Goal: Task Accomplishment & Management: Complete application form

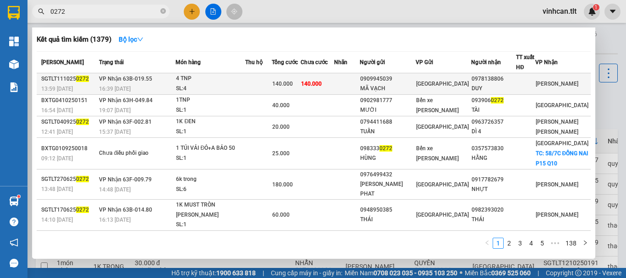
type input "0272"
click at [406, 82] on div "0909945039" at bounding box center [387, 79] width 55 height 10
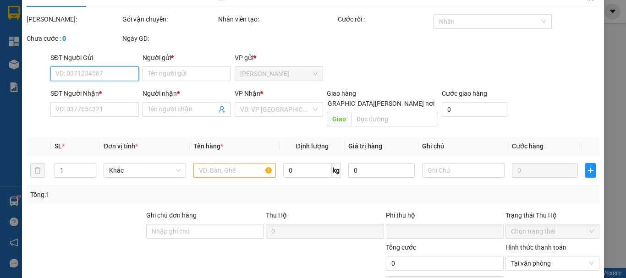
type input "0909945039"
type input "MÃ VẠCH"
type input "0978138806"
type input "DUY"
type input "0"
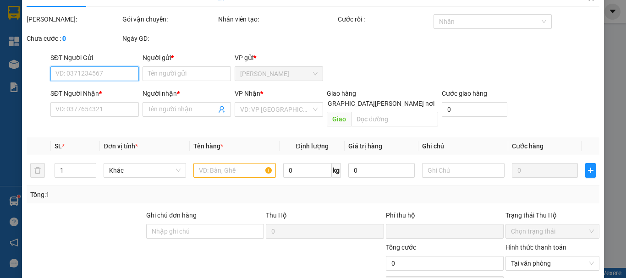
type input "140.000"
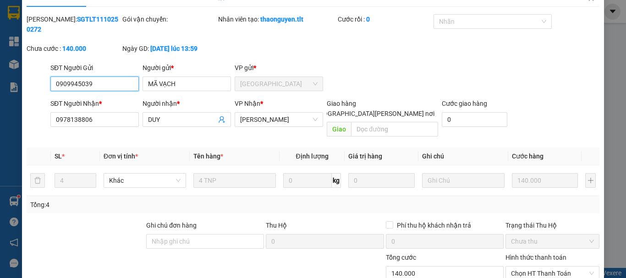
scroll to position [63, 0]
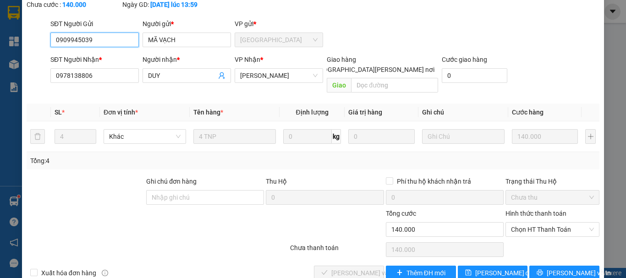
drag, startPoint x: 518, startPoint y: 209, endPoint x: 520, endPoint y: 217, distance: 8.4
click at [518, 223] on span "Chọn HT Thanh Toán" at bounding box center [552, 230] width 83 height 14
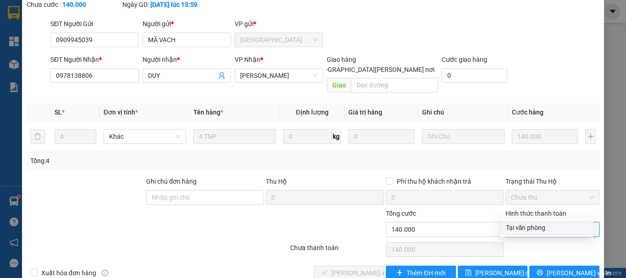
click at [521, 227] on div "Tại văn phòng" at bounding box center [547, 228] width 82 height 10
type input "0"
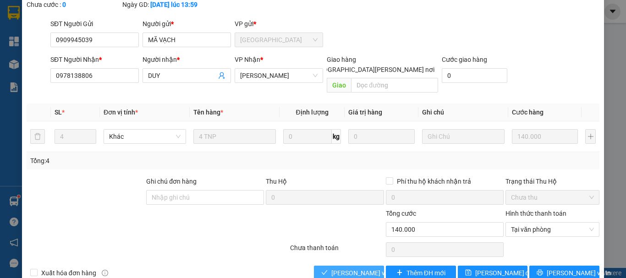
click at [372, 268] on span "[PERSON_NAME] và [PERSON_NAME] hàng" at bounding box center [393, 273] width 124 height 10
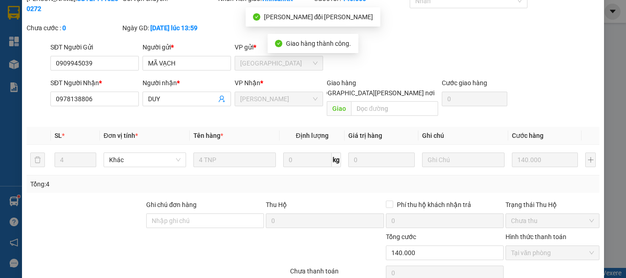
scroll to position [0, 0]
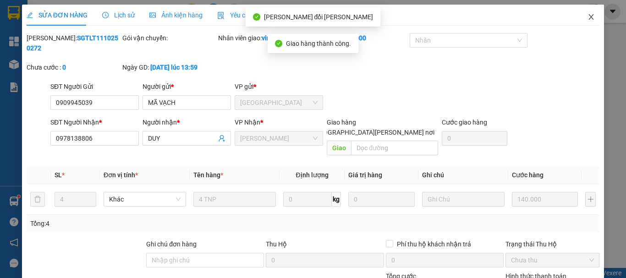
click at [587, 16] on icon "close" at bounding box center [590, 16] width 7 height 7
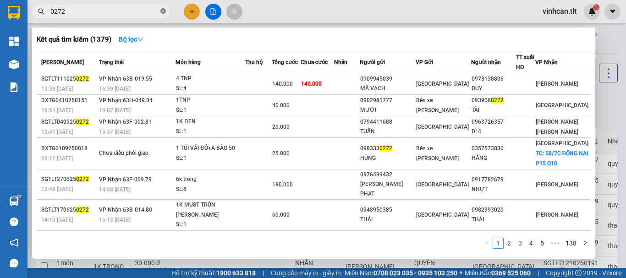
click at [162, 10] on icon "close-circle" at bounding box center [162, 10] width 5 height 5
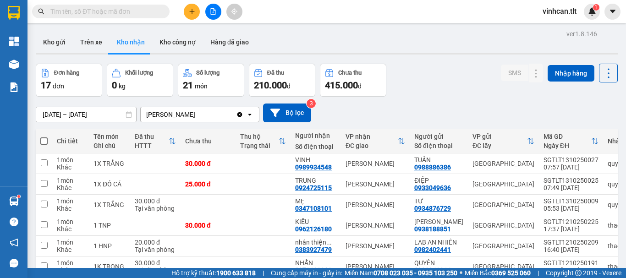
click at [145, 11] on input "text" at bounding box center [104, 11] width 108 height 10
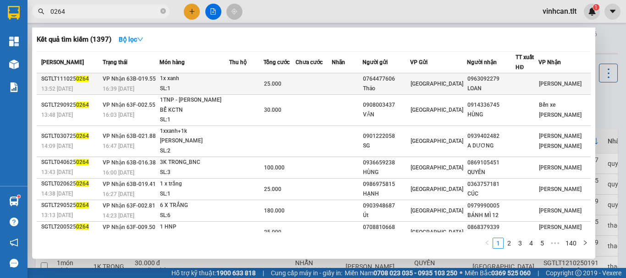
type input "0264"
click at [387, 78] on div "0764477606" at bounding box center [386, 79] width 46 height 10
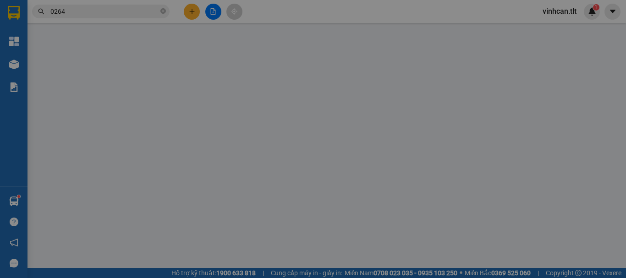
type input "0764477606"
type input "Thảo"
type input "0963092279"
type input "LOAN"
type input "0"
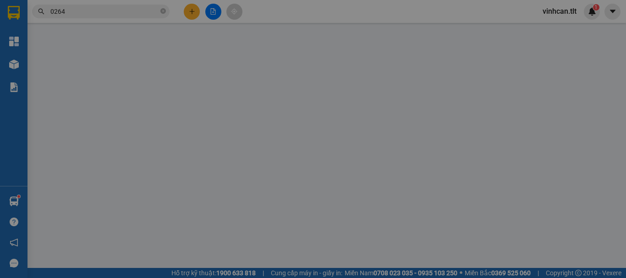
type input "25.000"
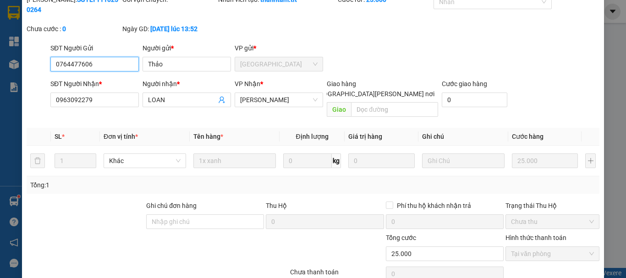
scroll to position [63, 0]
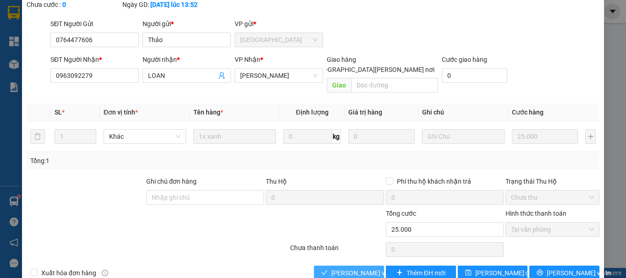
click at [365, 268] on span "[PERSON_NAME] và [PERSON_NAME] hàng" at bounding box center [393, 273] width 124 height 10
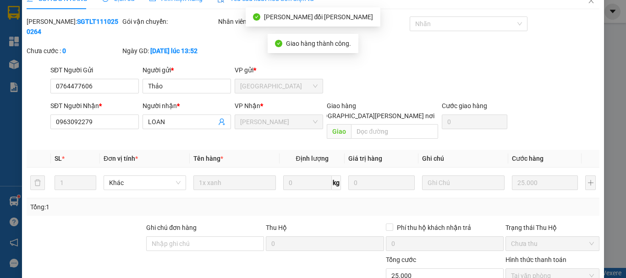
scroll to position [0, 0]
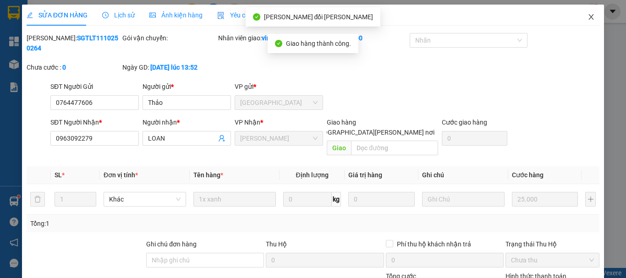
click at [587, 17] on icon "close" at bounding box center [590, 16] width 7 height 7
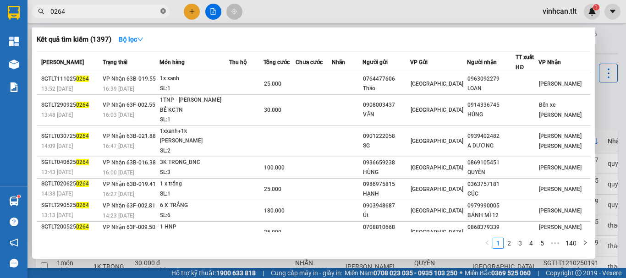
click at [162, 12] on icon "close-circle" at bounding box center [162, 10] width 5 height 5
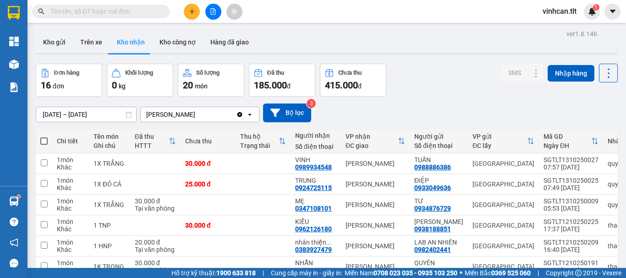
click at [139, 10] on input "text" at bounding box center [104, 11] width 108 height 10
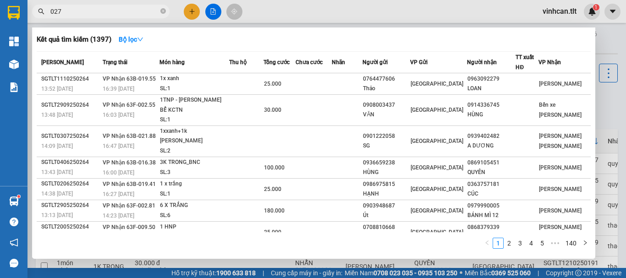
type input "0272"
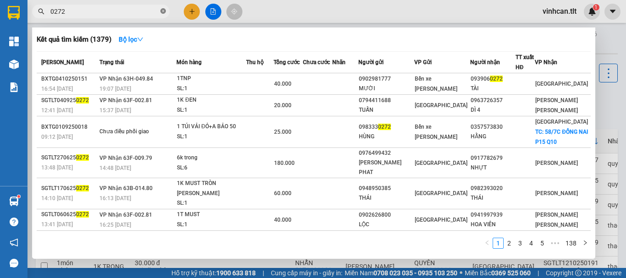
click at [162, 11] on icon "close-circle" at bounding box center [162, 10] width 5 height 5
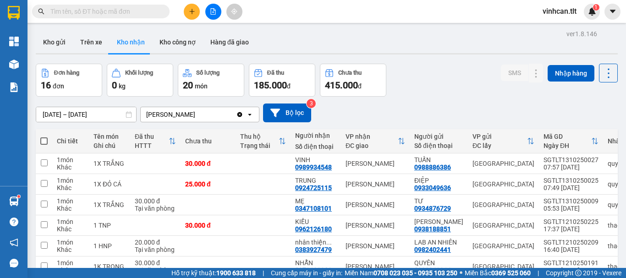
click at [140, 13] on input "text" at bounding box center [104, 11] width 108 height 10
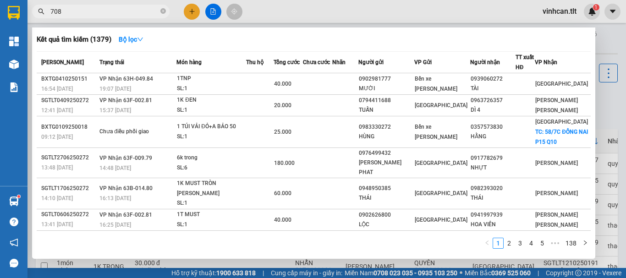
type input "7080"
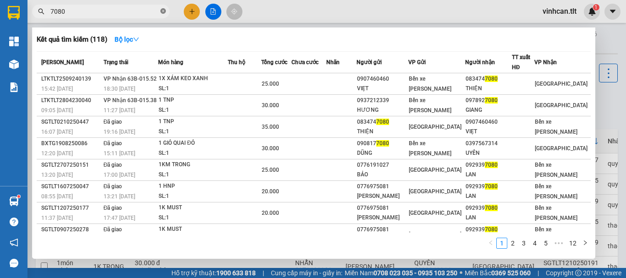
click at [163, 12] on icon "close-circle" at bounding box center [162, 10] width 5 height 5
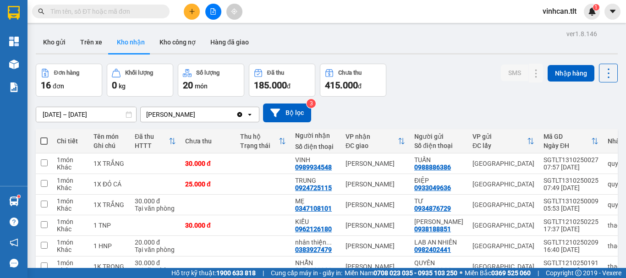
click at [152, 13] on input "text" at bounding box center [104, 11] width 108 height 10
click at [117, 14] on input "text" at bounding box center [104, 11] width 108 height 10
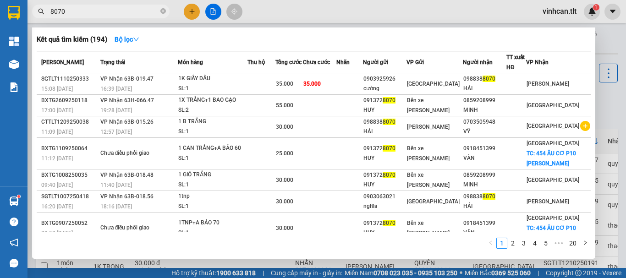
type input "8070"
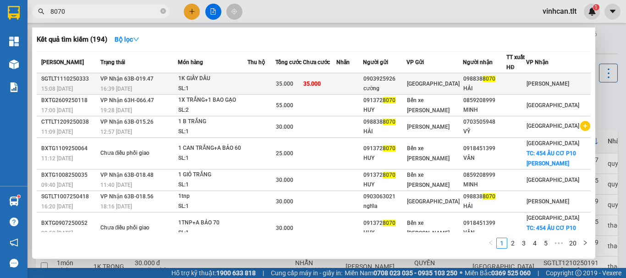
click at [406, 80] on div "0903925926" at bounding box center [384, 79] width 43 height 10
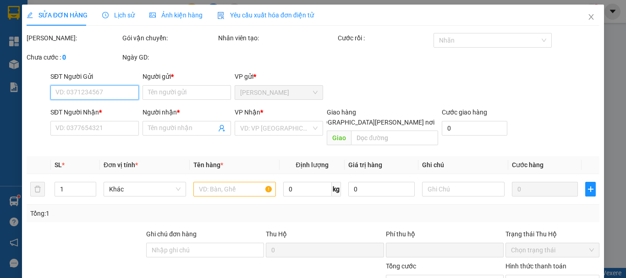
type input "0903925926"
type input "cường"
type input "0988388070"
type input "HẢI"
type input "0"
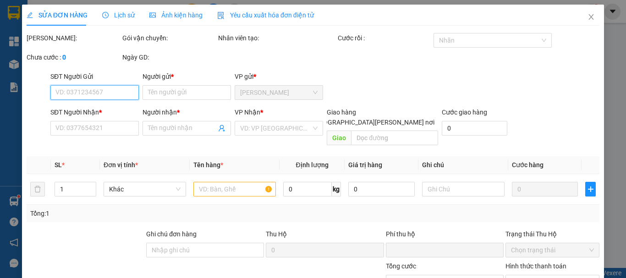
type input "35.000"
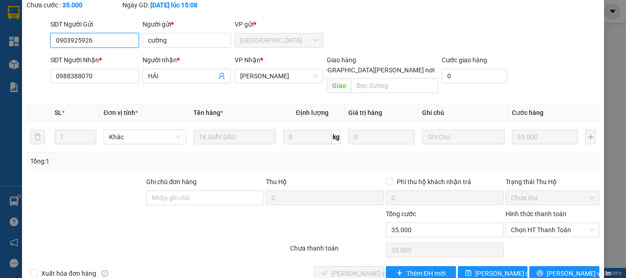
scroll to position [63, 0]
click at [529, 223] on span "Chọn HT Thanh Toán" at bounding box center [552, 230] width 83 height 14
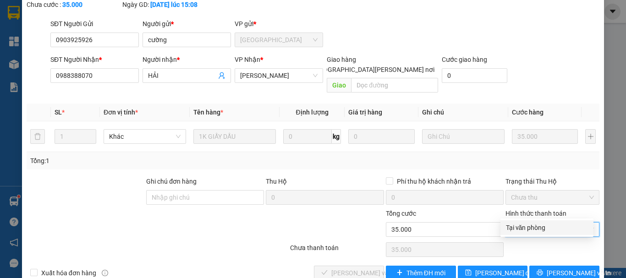
click at [530, 226] on div "Tại văn phòng" at bounding box center [547, 228] width 82 height 10
type input "0"
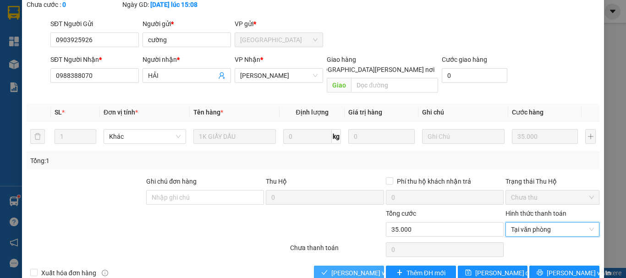
click at [363, 268] on span "[PERSON_NAME] và [PERSON_NAME] hàng" at bounding box center [393, 273] width 124 height 10
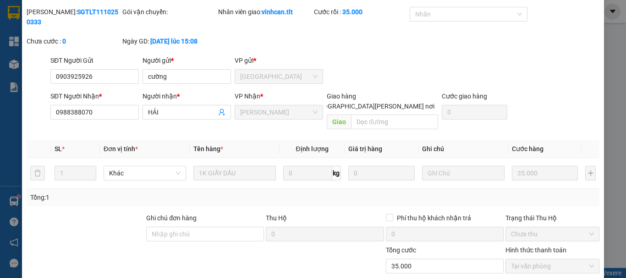
scroll to position [0, 0]
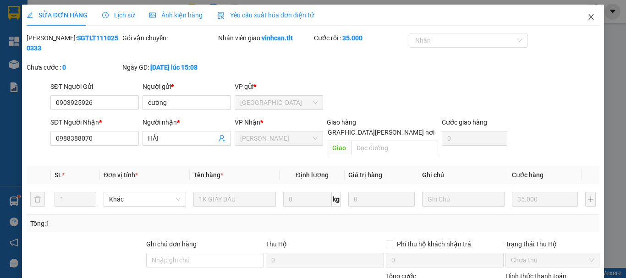
click at [587, 18] on icon "close" at bounding box center [590, 16] width 7 height 7
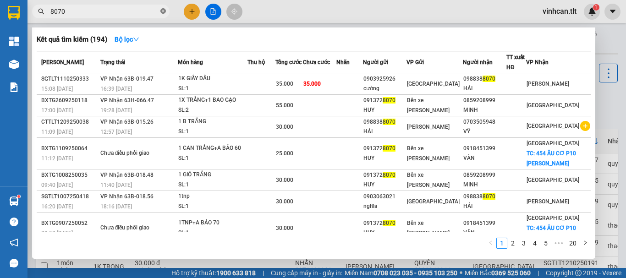
drag, startPoint x: 164, startPoint y: 13, endPoint x: 151, endPoint y: 12, distance: 13.3
click at [163, 13] on icon "close-circle" at bounding box center [162, 10] width 5 height 5
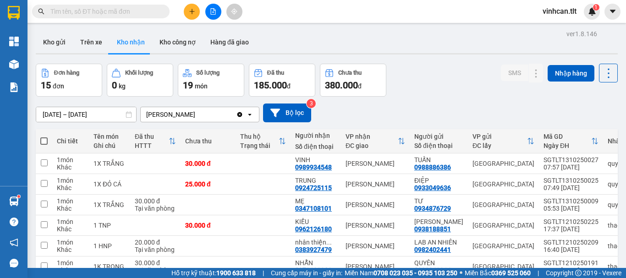
click at [147, 12] on input "text" at bounding box center [104, 11] width 108 height 10
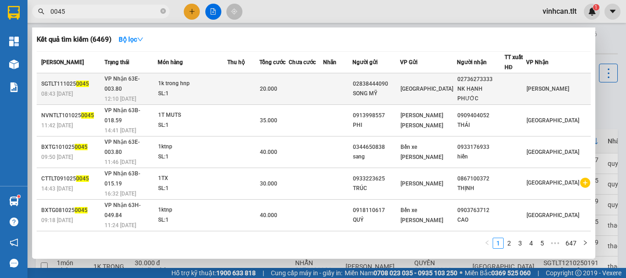
type input "0045"
click at [394, 79] on div "02838444090" at bounding box center [376, 84] width 47 height 10
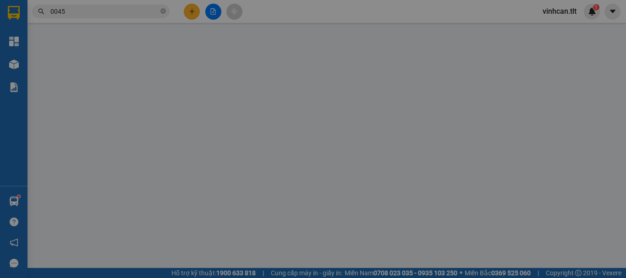
type input "02838444090"
type input "SONG MỸ"
type input "02736273333"
type input "NK HẠNH PHƯỚC"
type input "0"
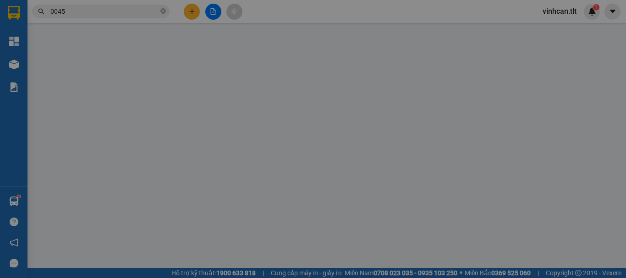
type input "20.000"
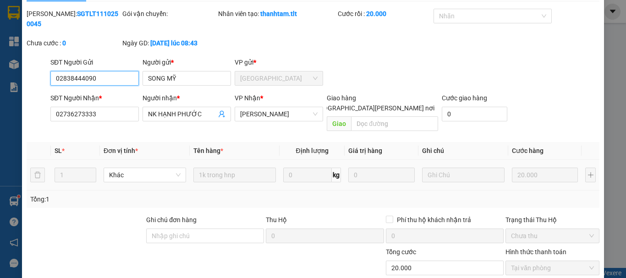
scroll to position [63, 0]
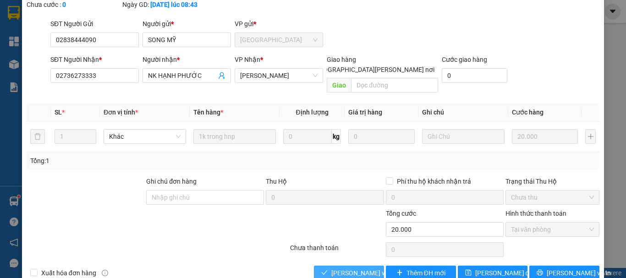
click at [362, 268] on span "[PERSON_NAME] và [PERSON_NAME] hàng" at bounding box center [393, 273] width 124 height 10
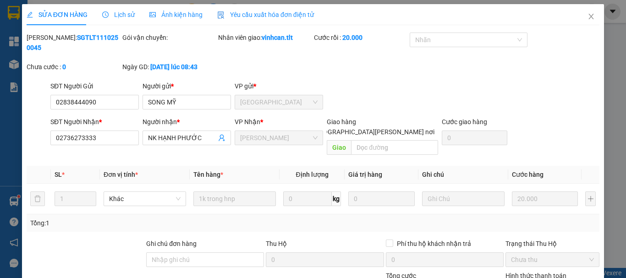
scroll to position [0, 0]
click at [587, 14] on icon "close" at bounding box center [590, 16] width 7 height 7
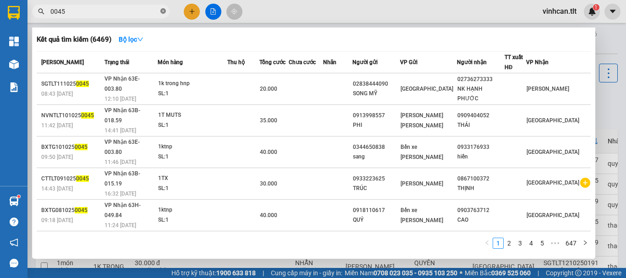
click at [163, 11] on icon "close-circle" at bounding box center [162, 10] width 5 height 5
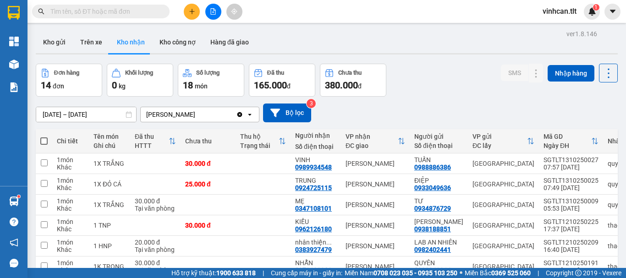
click at [133, 12] on input "text" at bounding box center [104, 11] width 108 height 10
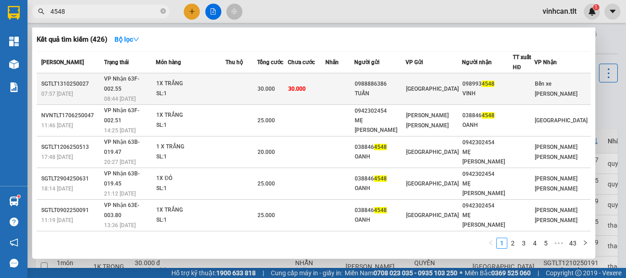
type input "4548"
click at [389, 79] on div "0988886386" at bounding box center [380, 84] width 50 height 10
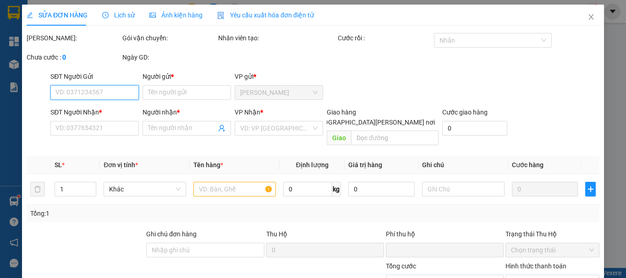
type input "0988886386"
type input "TUẤN"
type input "0989934548"
type input "VINH"
type input "0"
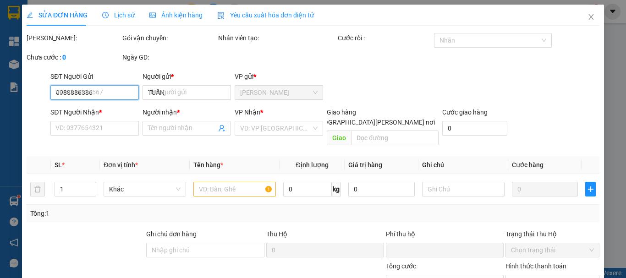
type input "30.000"
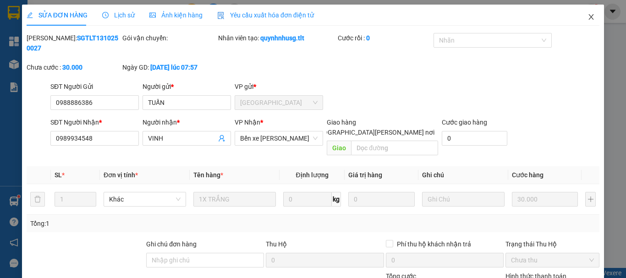
click at [587, 16] on icon "close" at bounding box center [590, 16] width 7 height 7
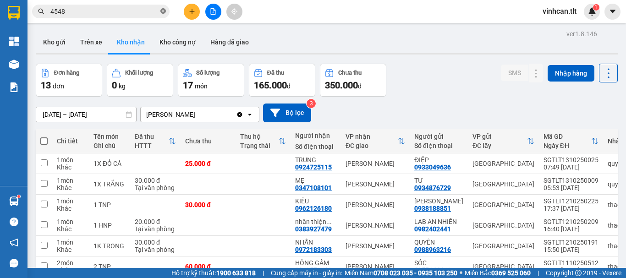
click at [163, 11] on icon "close-circle" at bounding box center [162, 10] width 5 height 5
click at [95, 15] on input "text" at bounding box center [104, 11] width 108 height 10
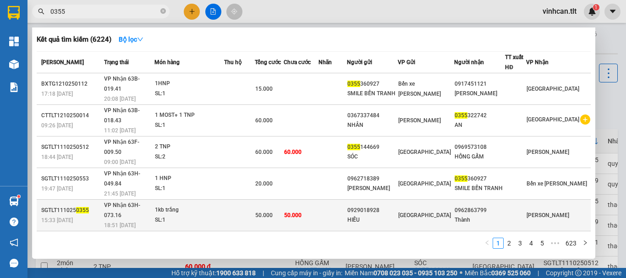
type input "0355"
click at [395, 206] on div "0929018928" at bounding box center [372, 211] width 50 height 10
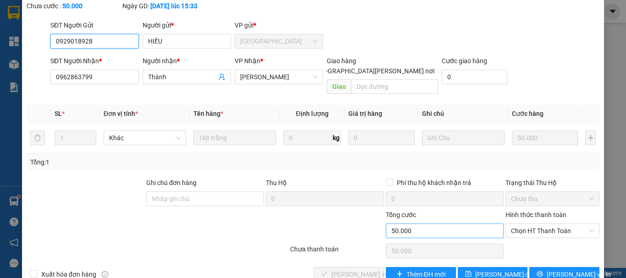
type input "0929018928"
type input "HIẾU"
type input "0962863799"
type input "Thành"
type input "0"
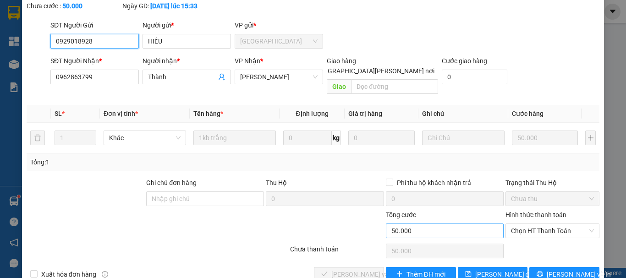
type input "50.000"
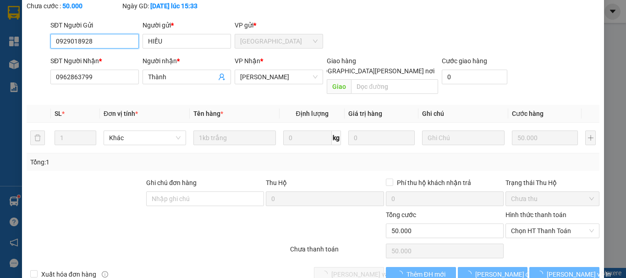
scroll to position [62, 0]
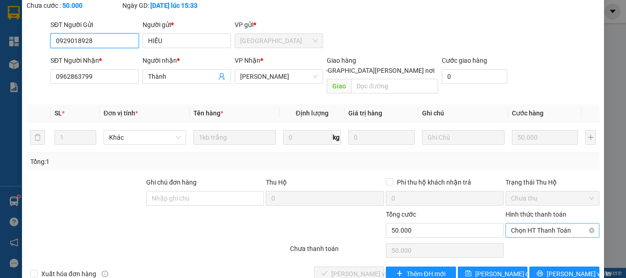
click at [532, 224] on span "Chọn HT Thanh Toán" at bounding box center [552, 231] width 83 height 14
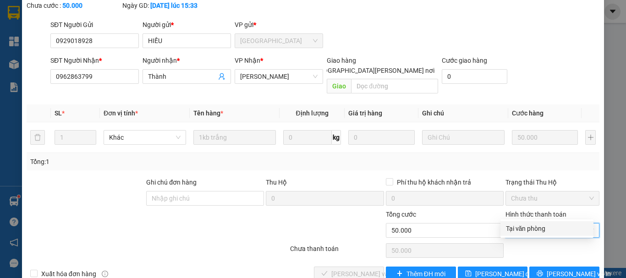
drag, startPoint x: 532, startPoint y: 223, endPoint x: 481, endPoint y: 231, distance: 51.8
click at [528, 225] on div "Tại văn phòng" at bounding box center [546, 228] width 93 height 15
type input "0"
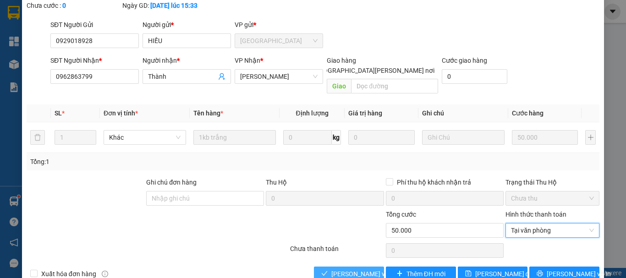
click at [363, 269] on span "[PERSON_NAME] và [PERSON_NAME] hàng" at bounding box center [393, 274] width 124 height 10
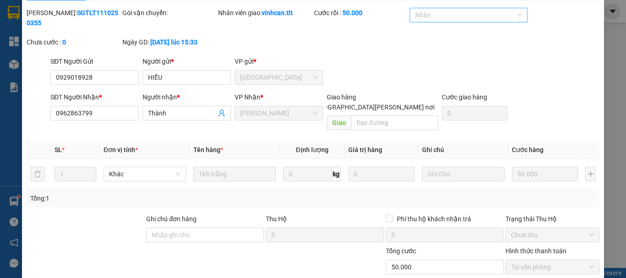
scroll to position [0, 0]
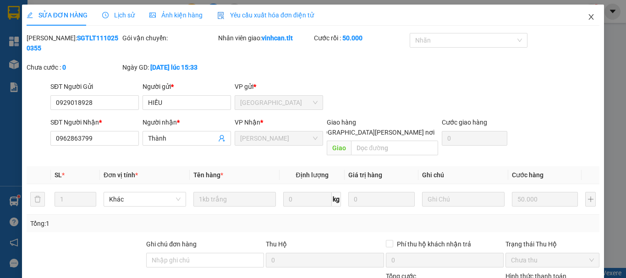
click at [589, 15] on icon "close" at bounding box center [591, 16] width 5 height 5
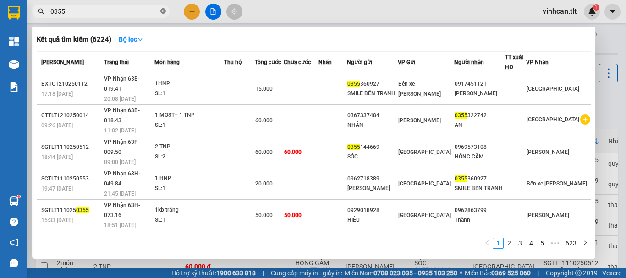
click at [161, 11] on icon "close-circle" at bounding box center [162, 10] width 5 height 5
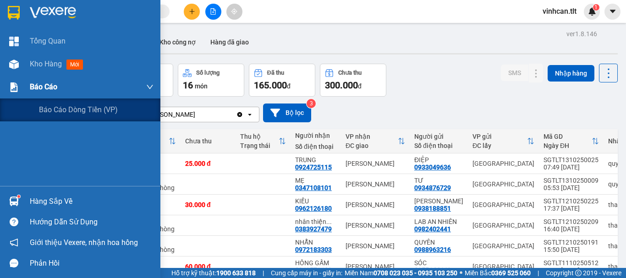
click at [50, 86] on span "Báo cáo" at bounding box center [43, 86] width 27 height 11
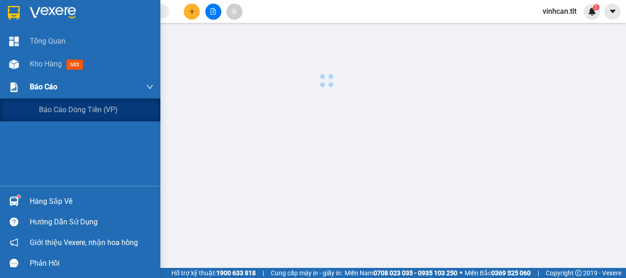
drag, startPoint x: 50, startPoint y: 86, endPoint x: 64, endPoint y: 95, distance: 16.9
click at [52, 87] on span "Báo cáo" at bounding box center [43, 86] width 27 height 11
click at [80, 110] on span "Báo cáo dòng tiền (VP)" at bounding box center [78, 109] width 79 height 11
